Goal: Task Accomplishment & Management: Use online tool/utility

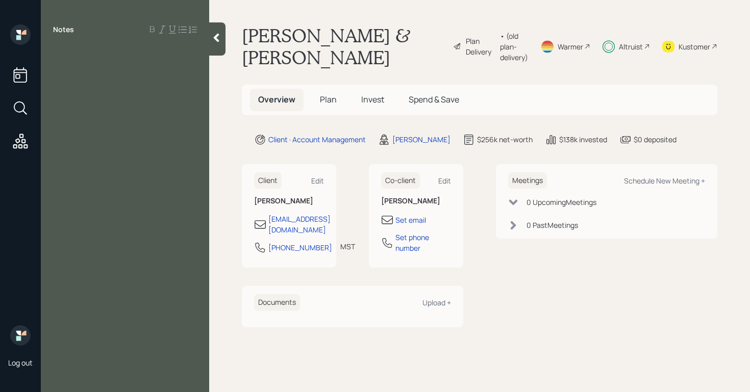
click at [500, 39] on div "• (old plan-delivery)" at bounding box center [514, 47] width 28 height 32
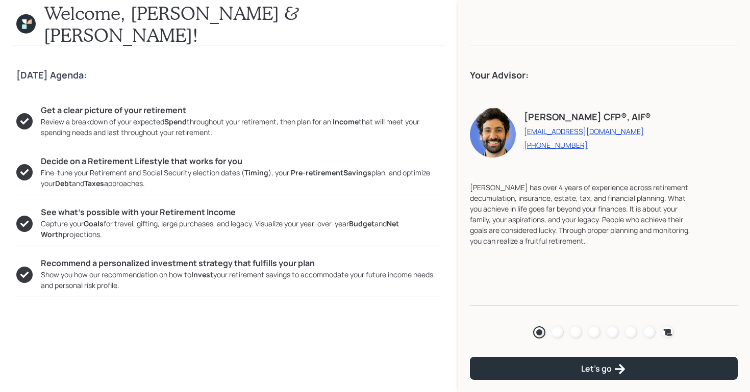
click at [148, 81] on div "Today's Agenda: Get a clear picture of your retirement Review a breakdown of yo…" at bounding box center [228, 219] width 425 height 314
click at [225, 185] on div "Fine-tune your Retirement and Social Security election dates ( Timing ), your P…" at bounding box center [241, 177] width 401 height 21
click at [11, 114] on div "Today's Agenda: Get a clear picture of your retirement Review a breakdown of yo…" at bounding box center [229, 218] width 458 height 347
click at [24, 123] on div at bounding box center [24, 121] width 16 height 16
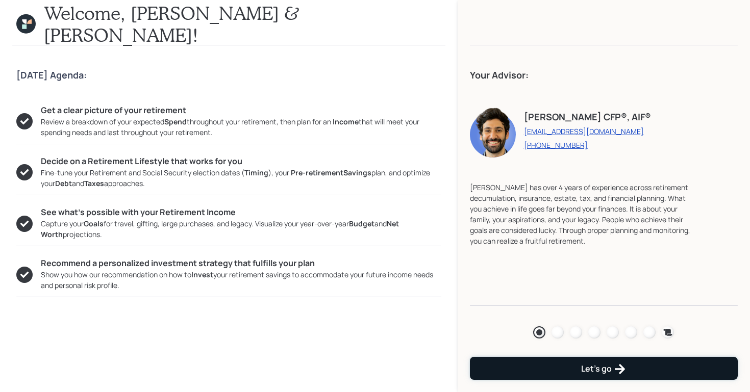
click at [633, 365] on button "Let's go" at bounding box center [604, 368] width 268 height 23
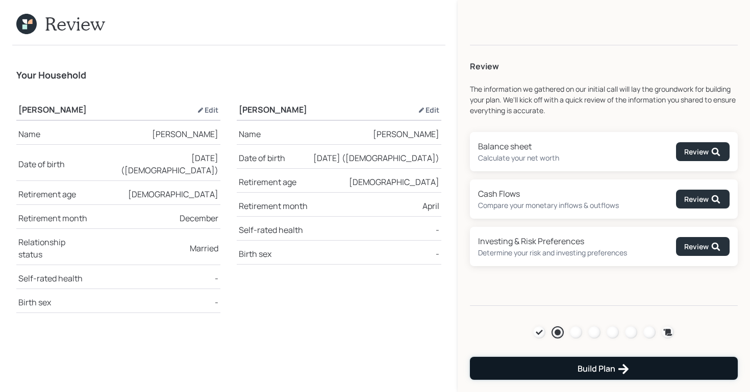
click at [631, 365] on button "Build Plan" at bounding box center [604, 368] width 268 height 23
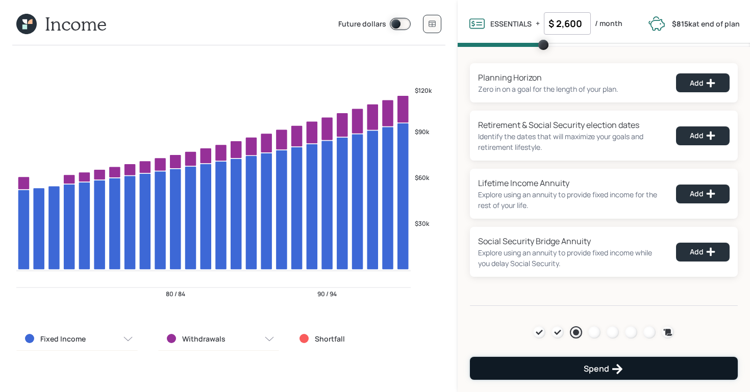
click at [633, 365] on button "Spend" at bounding box center [604, 368] width 268 height 23
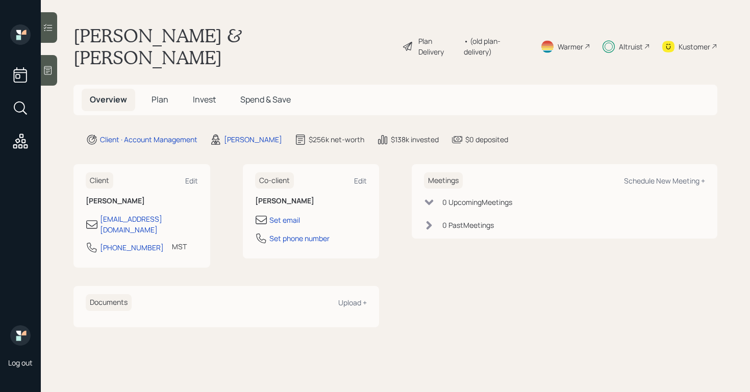
click at [44, 73] on icon at bounding box center [48, 70] width 10 height 10
